Goal: Task Accomplishment & Management: Use online tool/utility

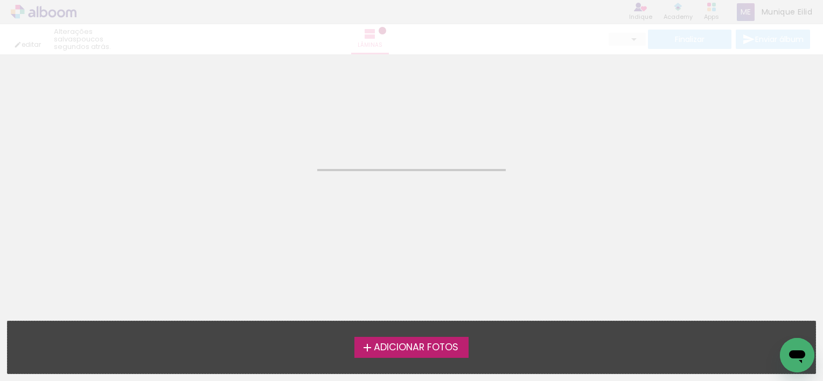
click at [29, 15] on div "editar poucos segundos atrás. Lâminas Finalizar Enviar álbum" at bounding box center [411, 27] width 823 height 54
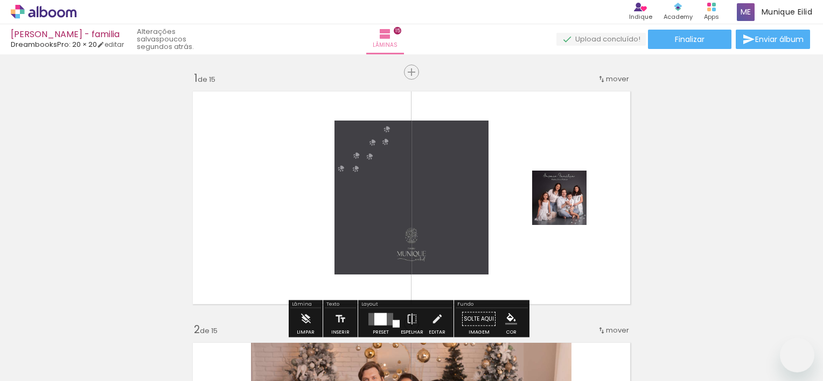
click at [383, 313] on div at bounding box center [380, 319] width 12 height 12
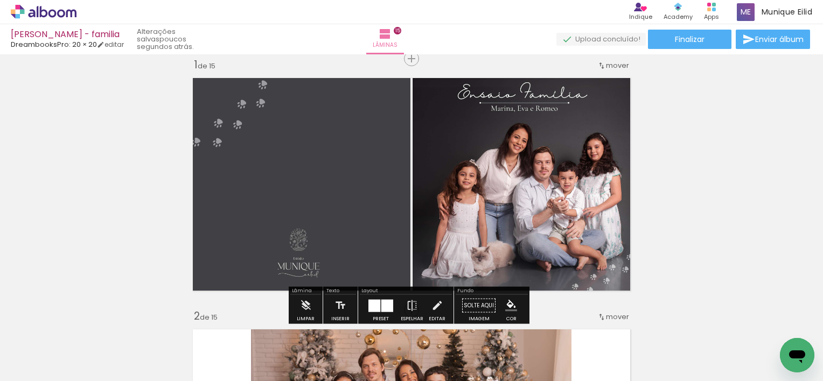
scroll to position [0, 5300]
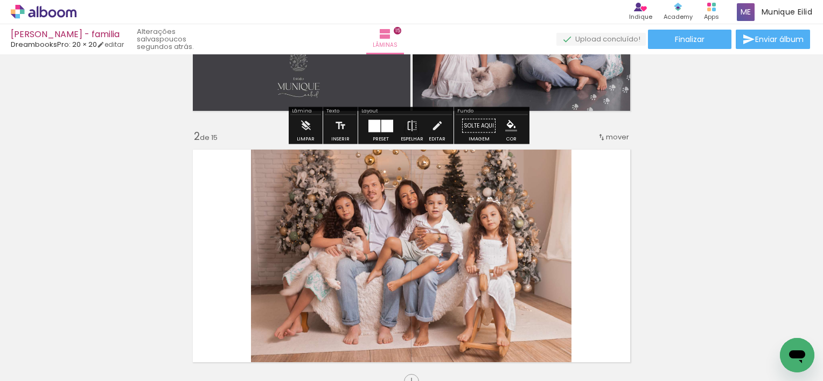
scroll to position [0, 0]
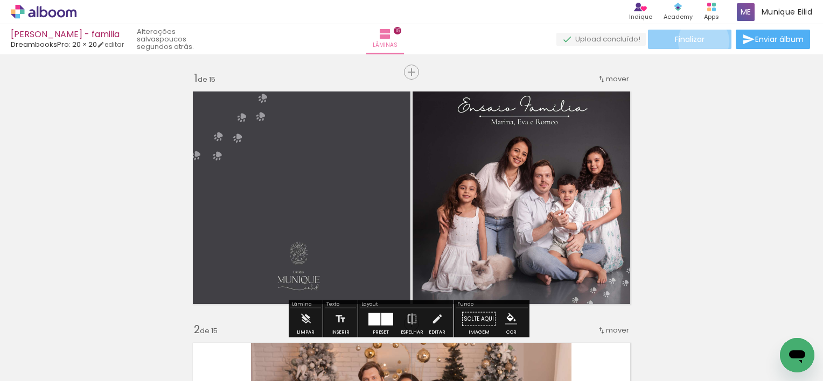
click at [700, 41] on span "Finalizar" at bounding box center [690, 40] width 30 height 8
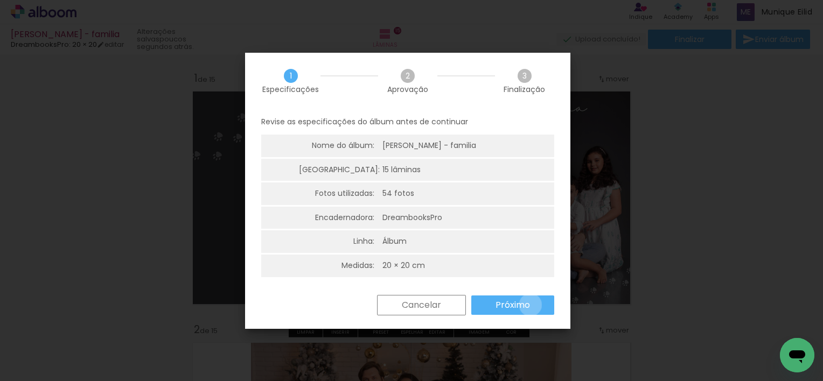
drag, startPoint x: 530, startPoint y: 305, endPoint x: 470, endPoint y: 266, distance: 71.7
click at [528, 306] on paper-button "Próximo" at bounding box center [512, 305] width 83 height 19
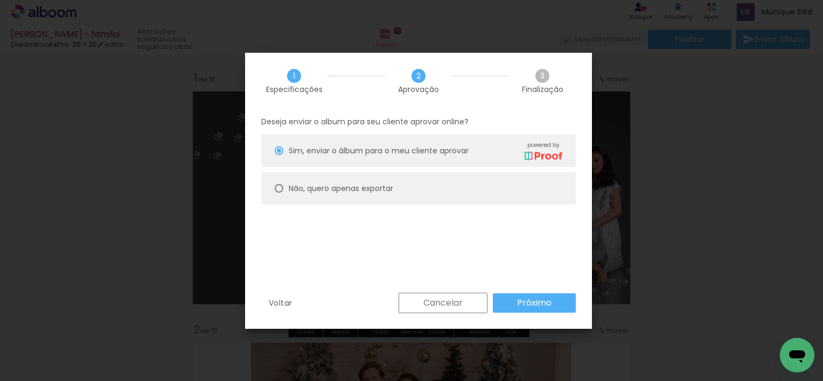
click at [0, 0] on slot "Próximo" at bounding box center [0, 0] width 0 height 0
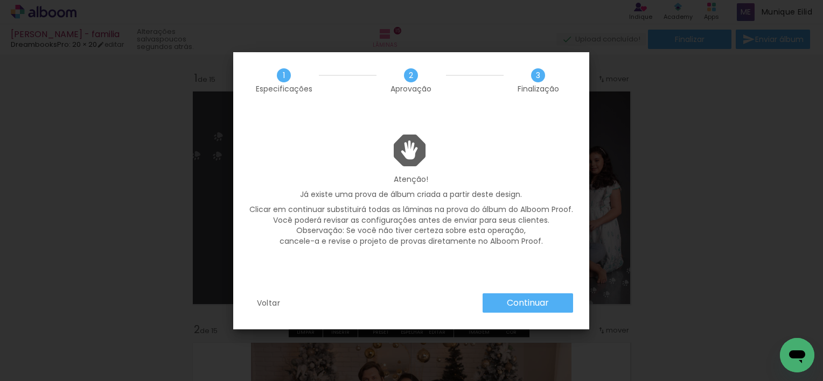
click at [0, 0] on slot "Continuar" at bounding box center [0, 0] width 0 height 0
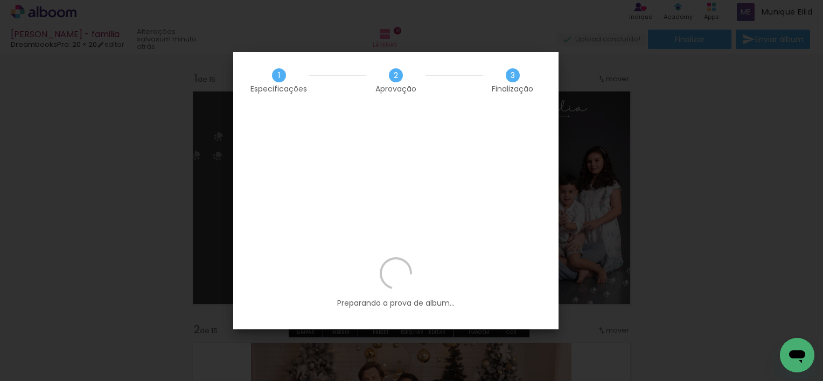
click at [540, 302] on div "Preparando a prova de album..." at bounding box center [395, 293] width 325 height 72
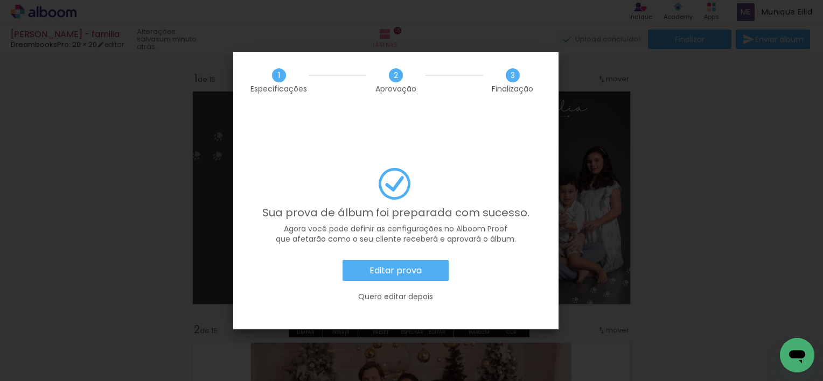
click at [379, 260] on paper-button "Editar prova" at bounding box center [396, 271] width 106 height 22
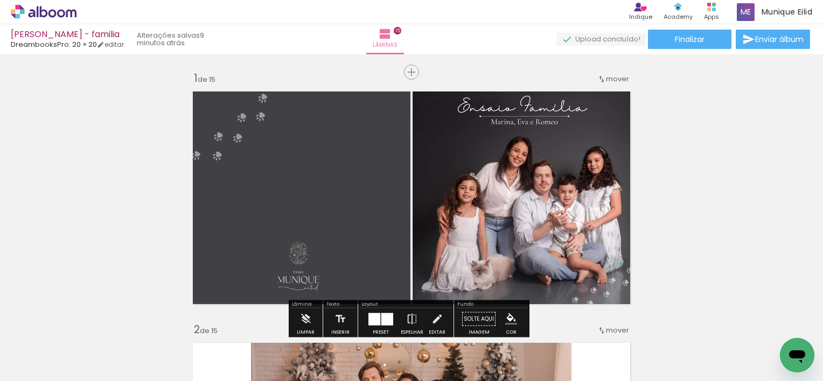
scroll to position [0, 5300]
